Goal: Navigation & Orientation: Find specific page/section

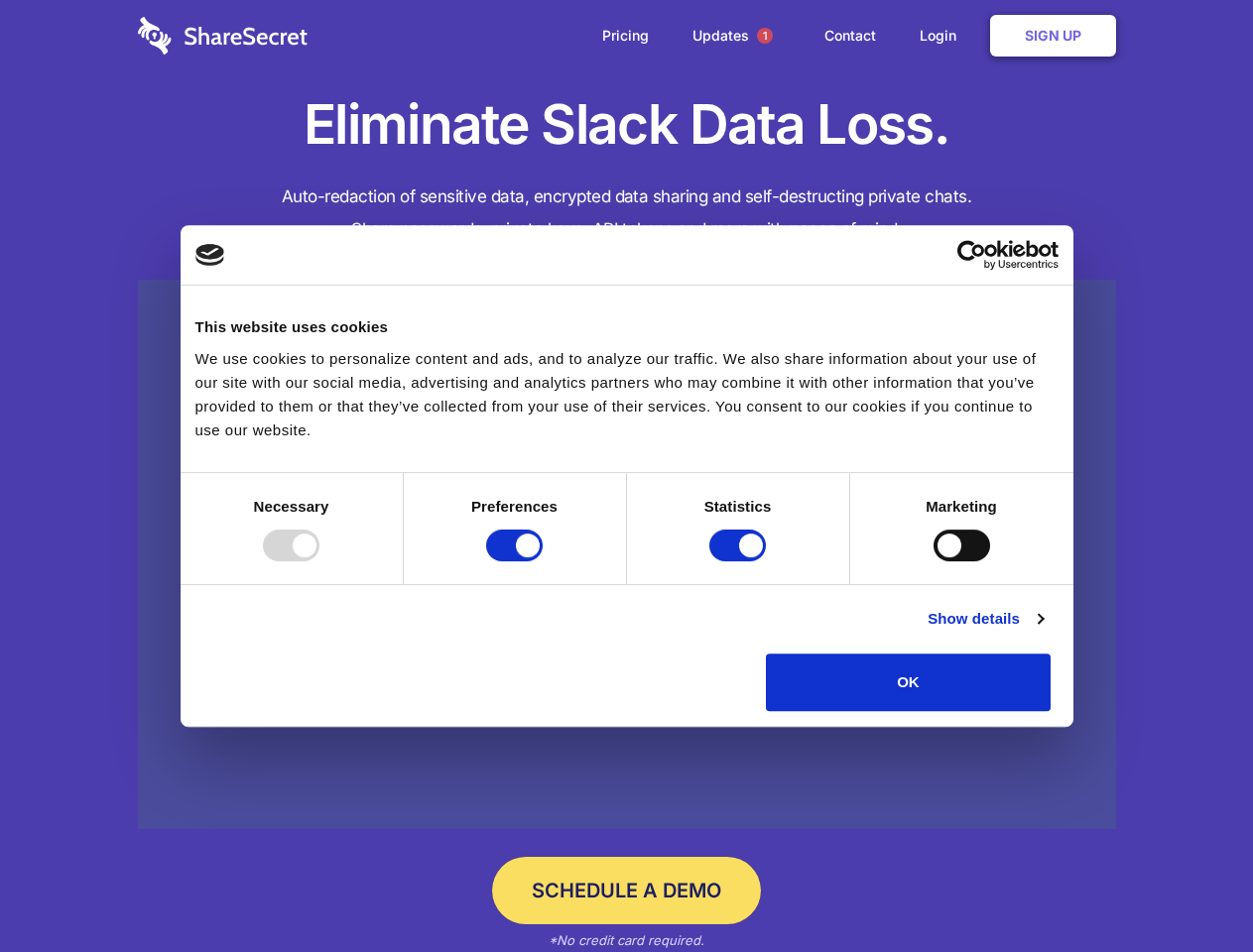
click at [319, 561] on div at bounding box center [291, 546] width 57 height 32
click at [542, 561] on input "Preferences" at bounding box center [514, 546] width 57 height 32
checkbox input "false"
click at [740, 561] on input "Statistics" at bounding box center [737, 546] width 57 height 32
checkbox input "false"
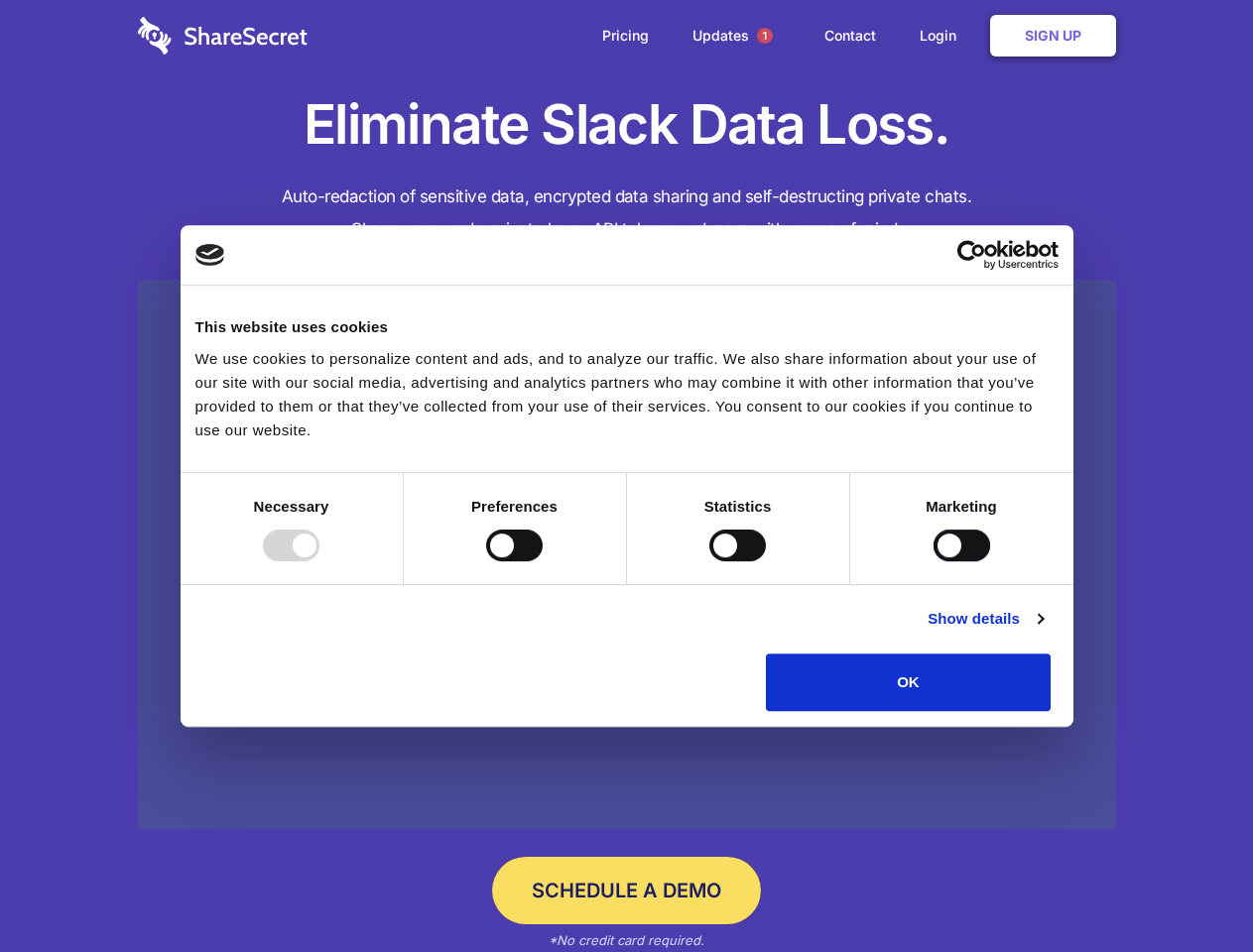
click at [934, 561] on input "Marketing" at bounding box center [961, 546] width 57 height 32
checkbox input "true"
click at [1042, 631] on link "Show details" at bounding box center [984, 619] width 115 height 24
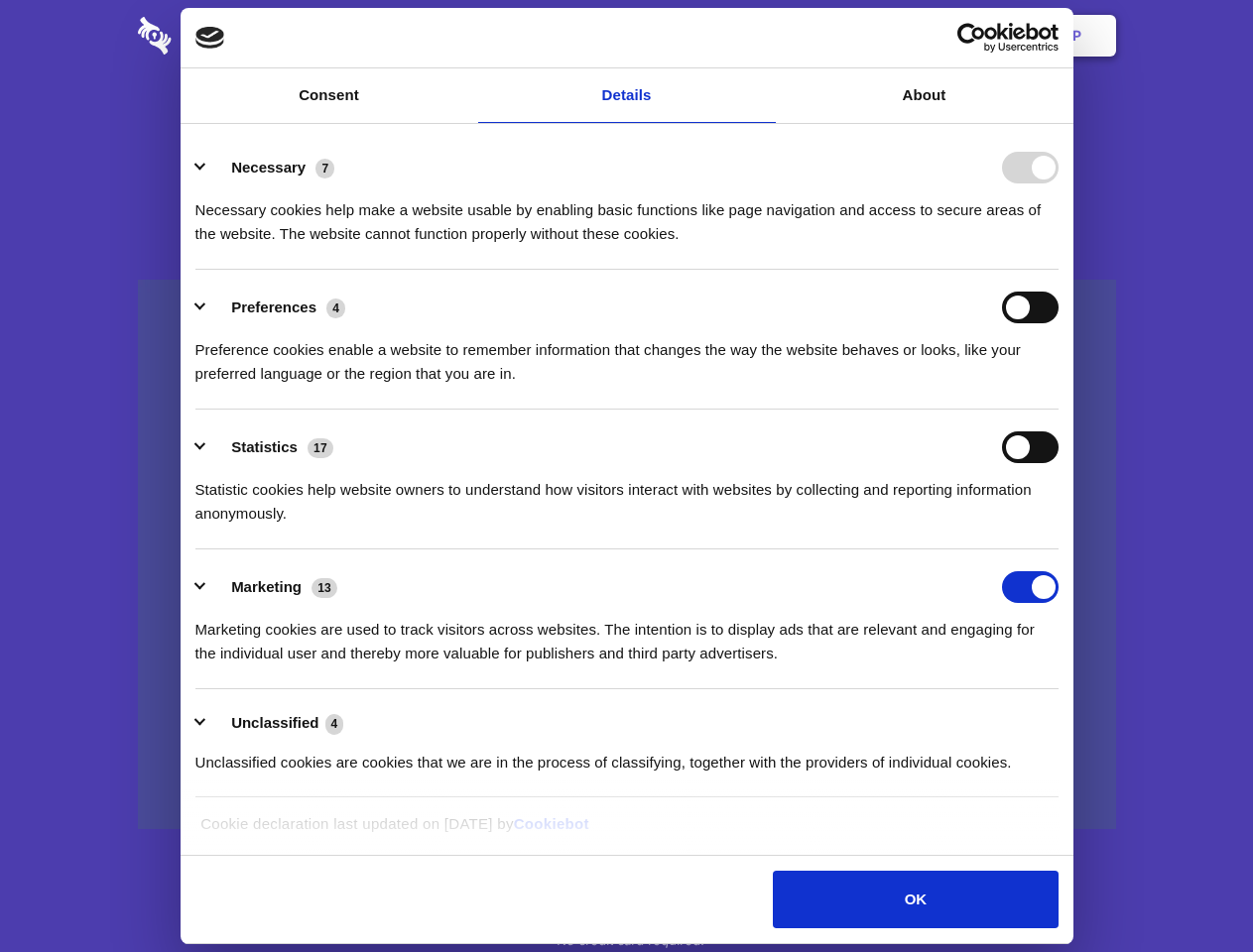
click at [1058, 245] on div "Necessary cookies help make a website usable by enabling basic functions like p…" at bounding box center [627, 215] width 863 height 63
click at [764, 36] on span "1" at bounding box center [765, 36] width 16 height 16
